Goal: Navigation & Orientation: Find specific page/section

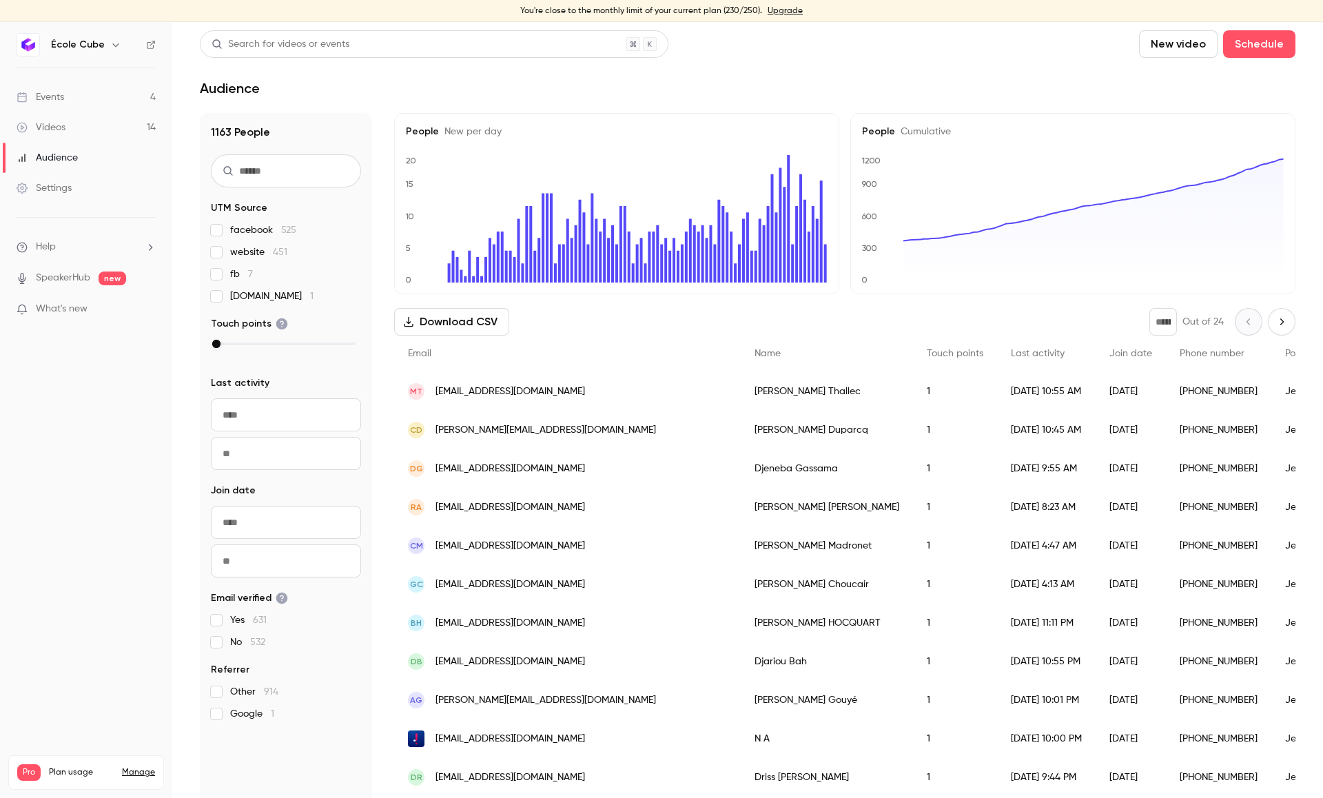
click at [53, 90] on div "Events" at bounding box center [41, 97] width 48 height 14
